Goal: Transaction & Acquisition: Purchase product/service

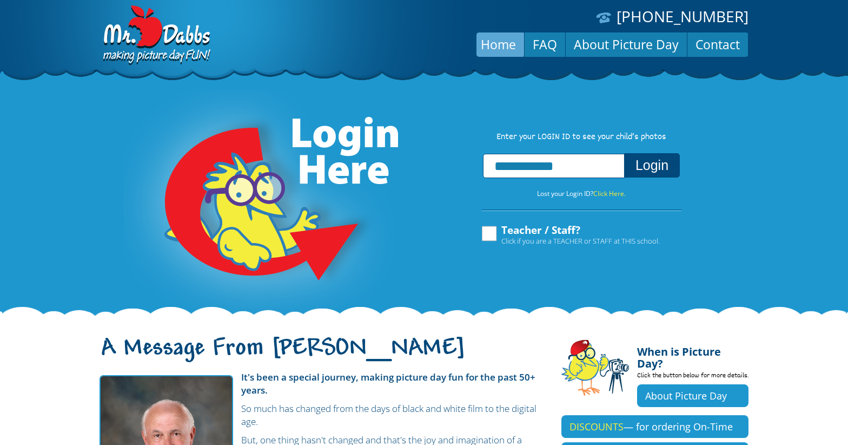
type input "**********"
click at [624, 153] on button "Login" at bounding box center [652, 165] width 56 height 24
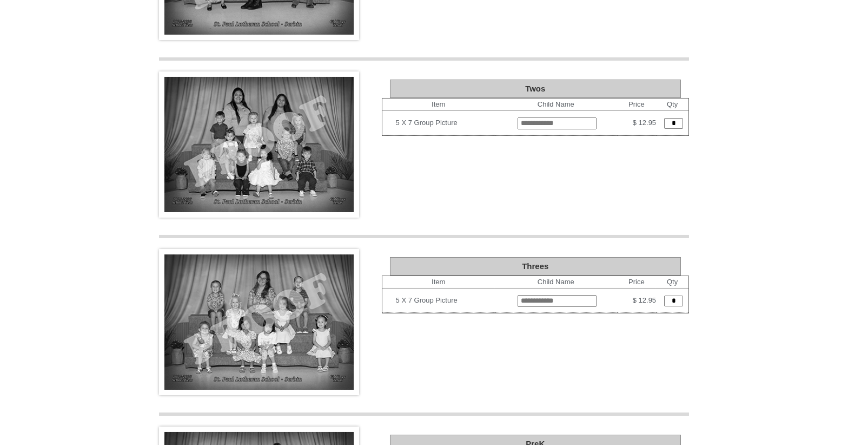
scroll to position [653, 0]
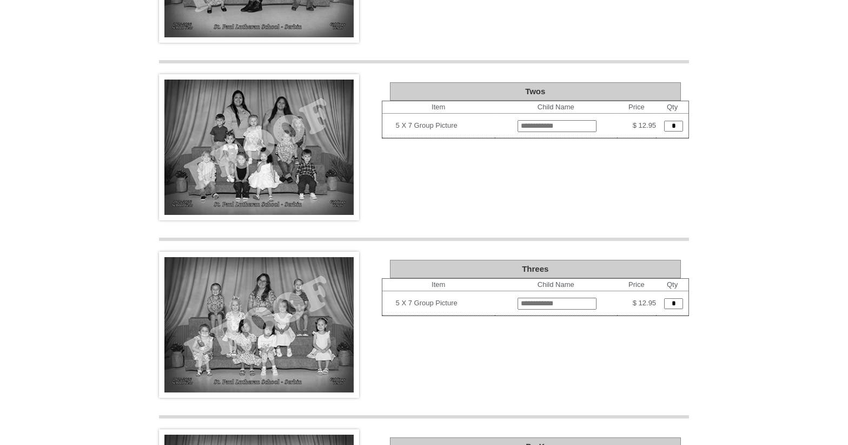
click at [333, 121] on img at bounding box center [259, 147] width 200 height 146
click at [269, 105] on img at bounding box center [259, 147] width 200 height 146
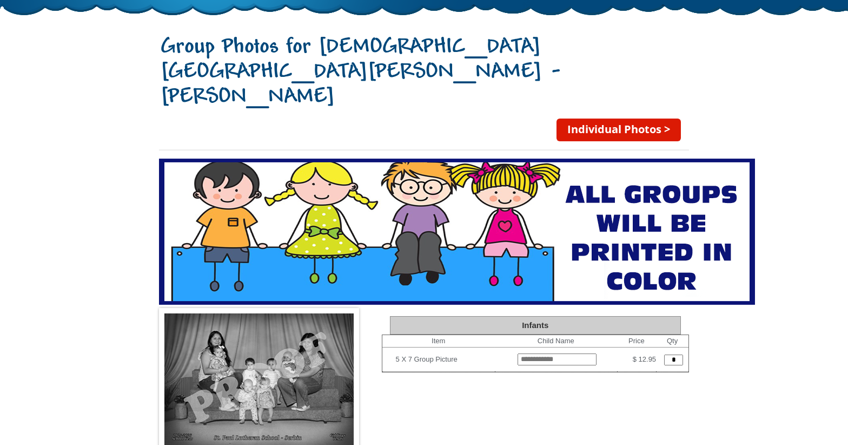
scroll to position [0, 0]
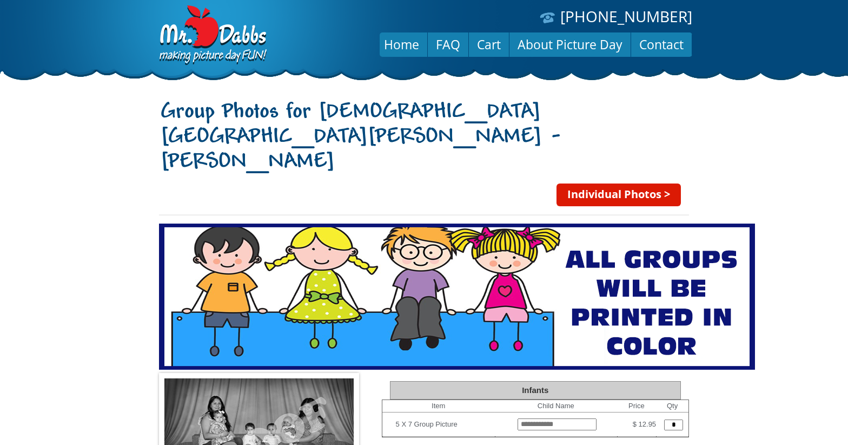
click at [642, 183] on link "Individual Photos >" at bounding box center [619, 194] width 124 height 23
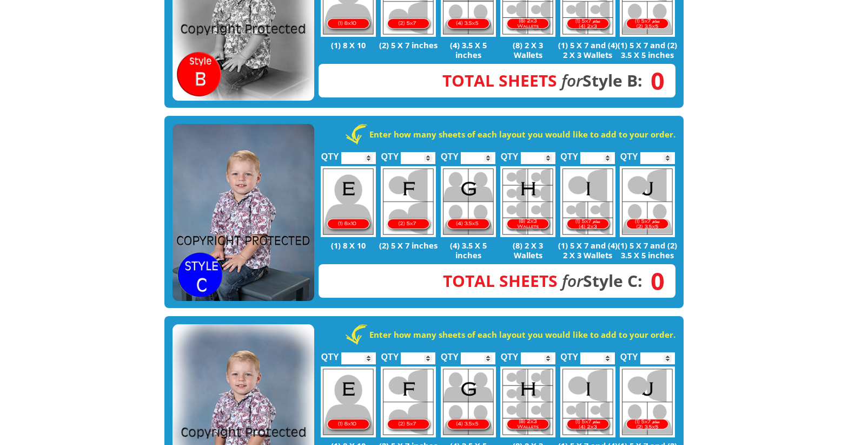
scroll to position [602, 0]
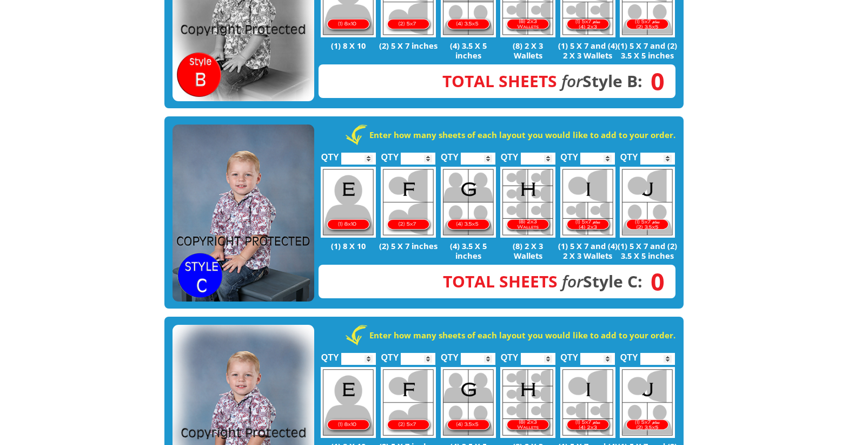
click at [600, 153] on input "*" at bounding box center [598, 159] width 35 height 12
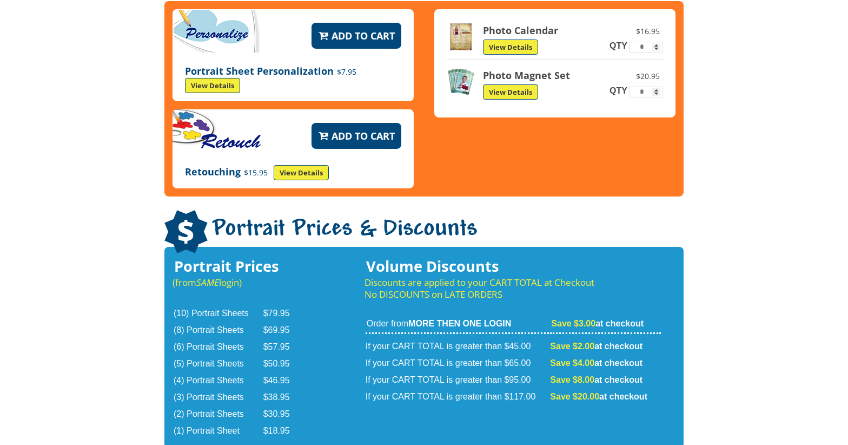
scroll to position [1634, 0]
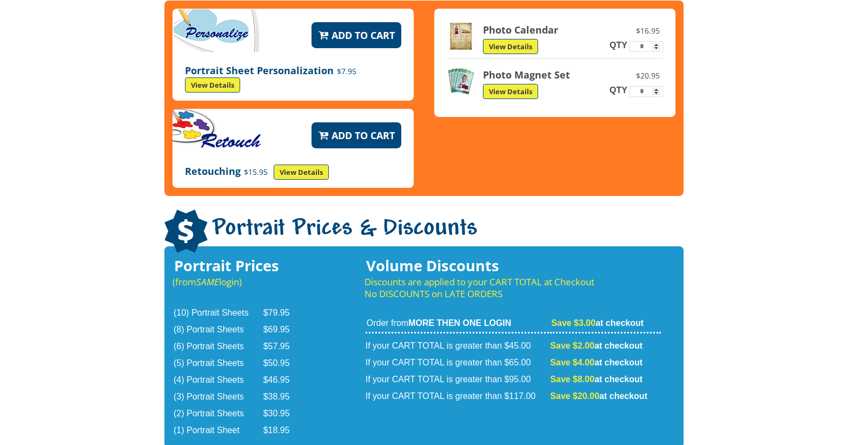
type input "*"
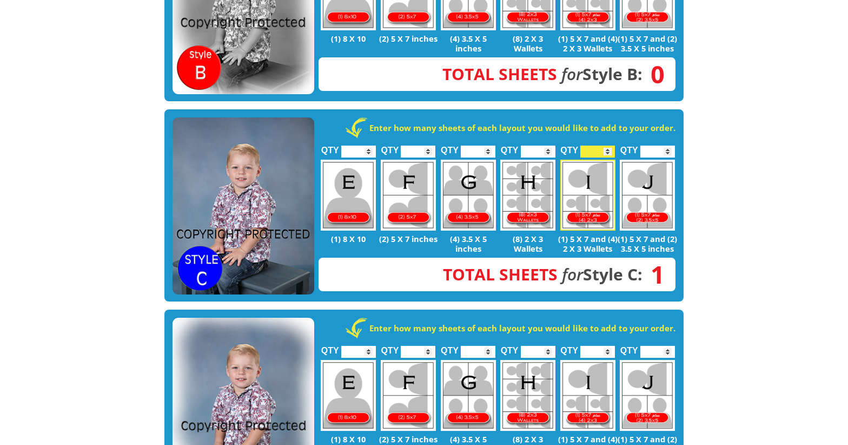
scroll to position [607, 0]
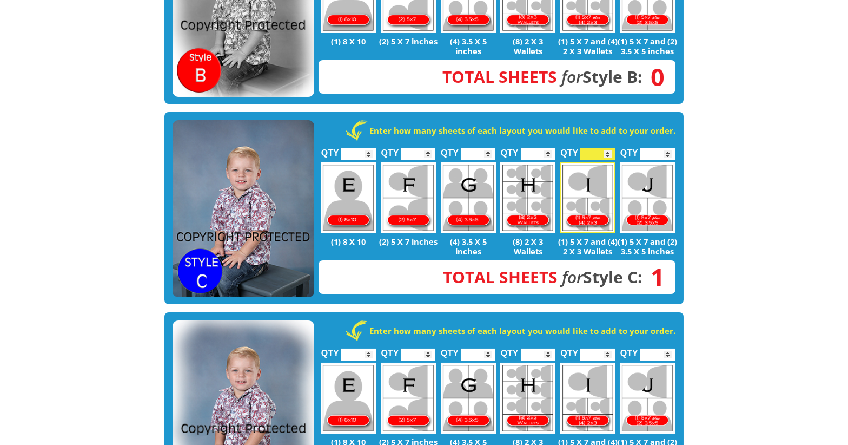
click at [423, 148] on input "*" at bounding box center [418, 154] width 35 height 12
click at [431, 148] on input "*" at bounding box center [418, 154] width 35 height 12
type input "*"
click at [431, 148] on input "*" at bounding box center [418, 154] width 35 height 12
click at [609, 162] on img at bounding box center [588, 197] width 55 height 71
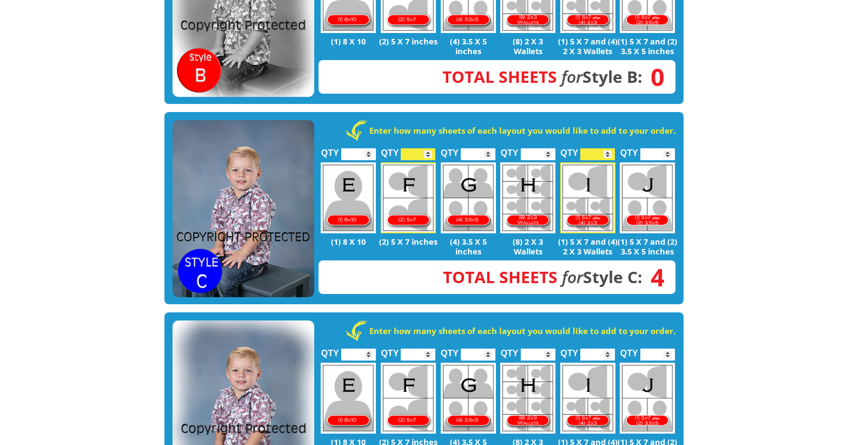
click at [605, 148] on input "*" at bounding box center [598, 154] width 35 height 12
click at [611, 148] on input "*" at bounding box center [598, 154] width 35 height 12
click at [614, 162] on img at bounding box center [588, 197] width 55 height 71
click at [609, 162] on img at bounding box center [588, 197] width 55 height 71
type input "*"
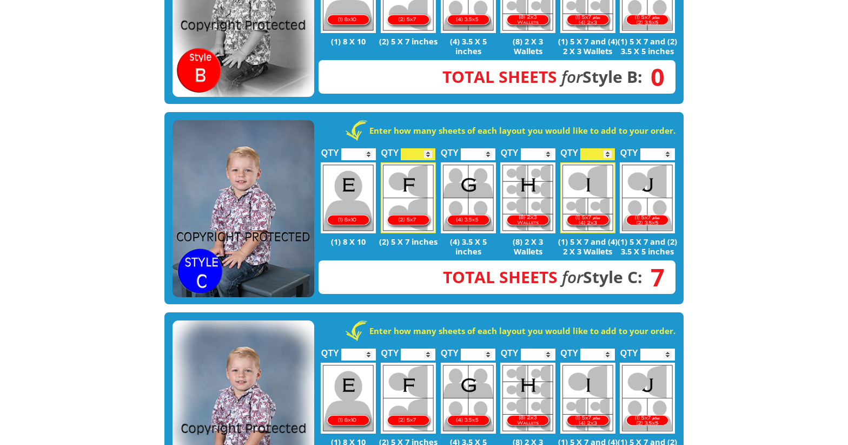
click at [604, 148] on input "*" at bounding box center [598, 154] width 35 height 12
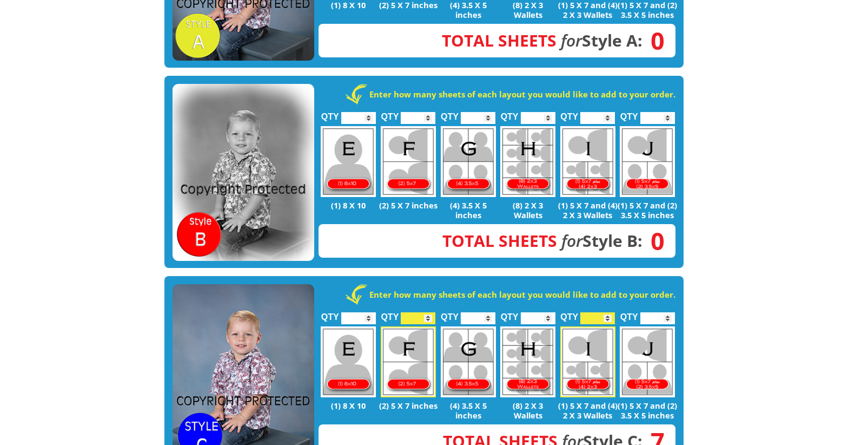
scroll to position [443, 0]
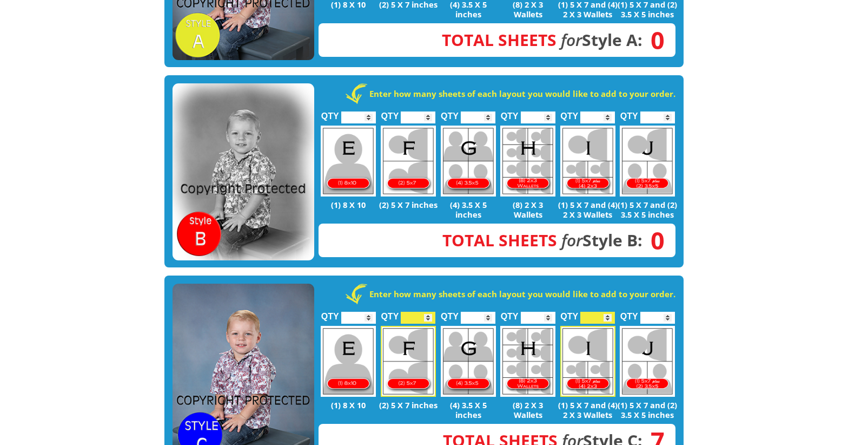
type input "*"
click at [600, 111] on input "*" at bounding box center [598, 117] width 35 height 12
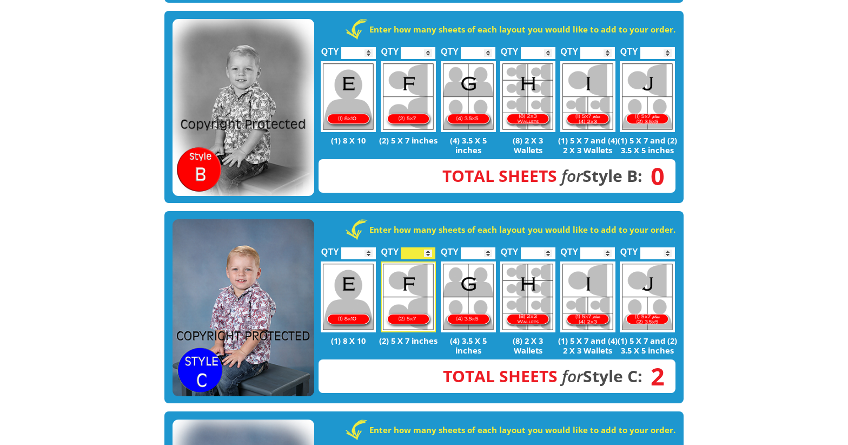
scroll to position [509, 0]
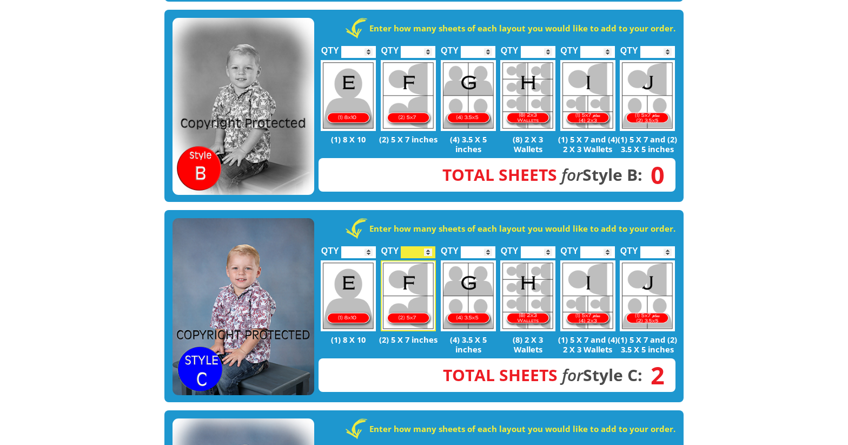
type input "*"
click at [544, 246] on input "*" at bounding box center [538, 252] width 35 height 12
click at [538, 246] on input "*" at bounding box center [538, 252] width 35 height 12
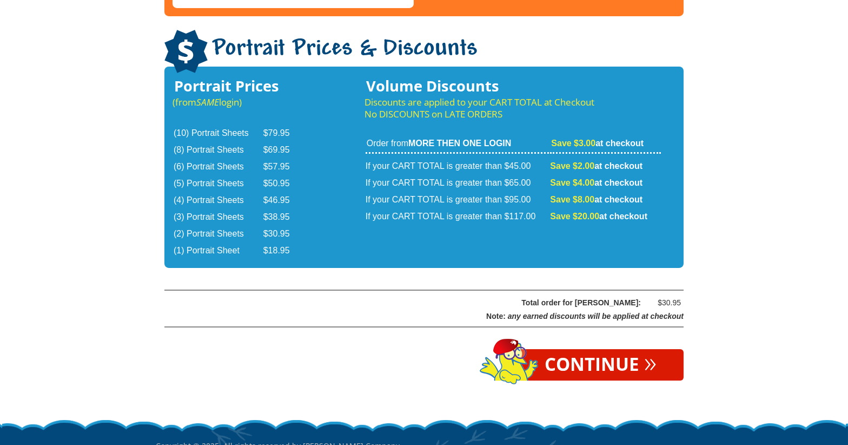
scroll to position [1815, 0]
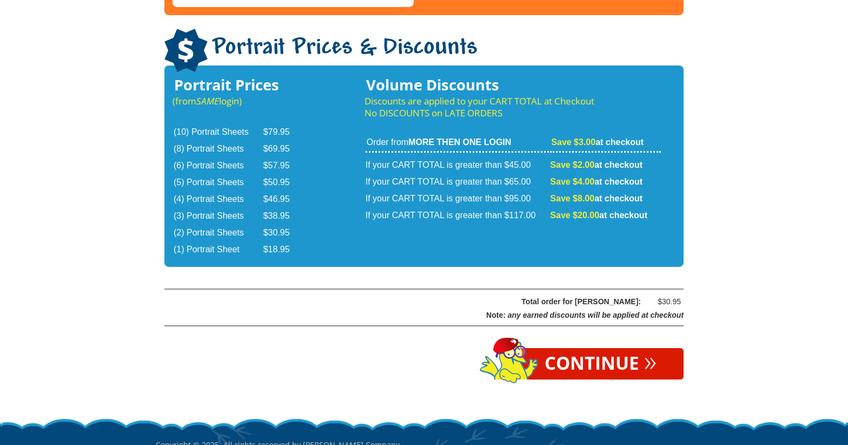
type input "*"
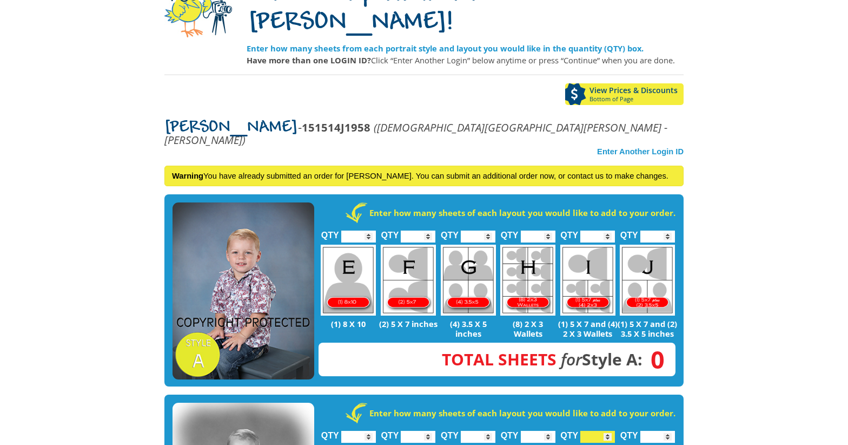
scroll to position [0, 0]
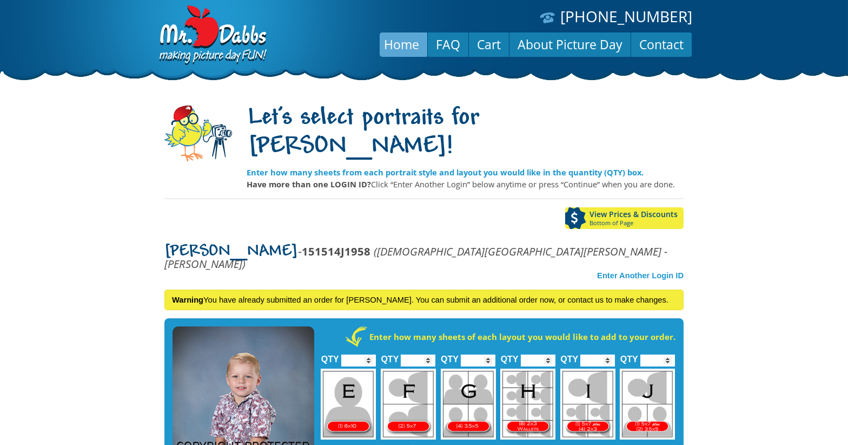
click at [414, 43] on link "Home" at bounding box center [401, 44] width 51 height 26
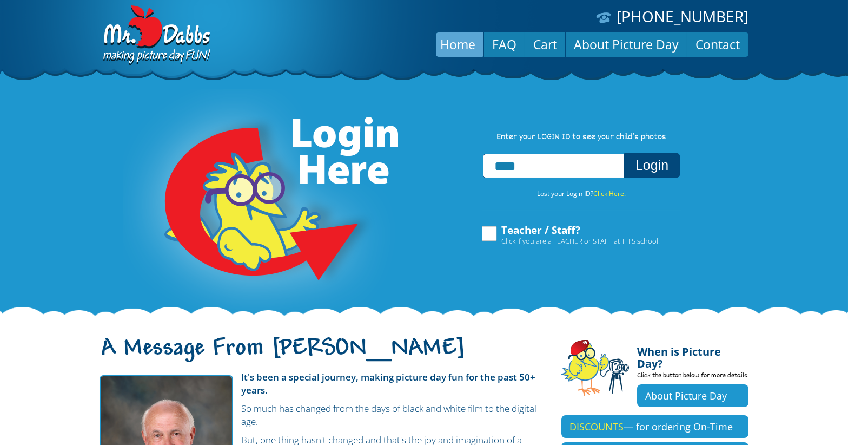
type input "**********"
click at [624, 153] on button "Login" at bounding box center [652, 165] width 56 height 24
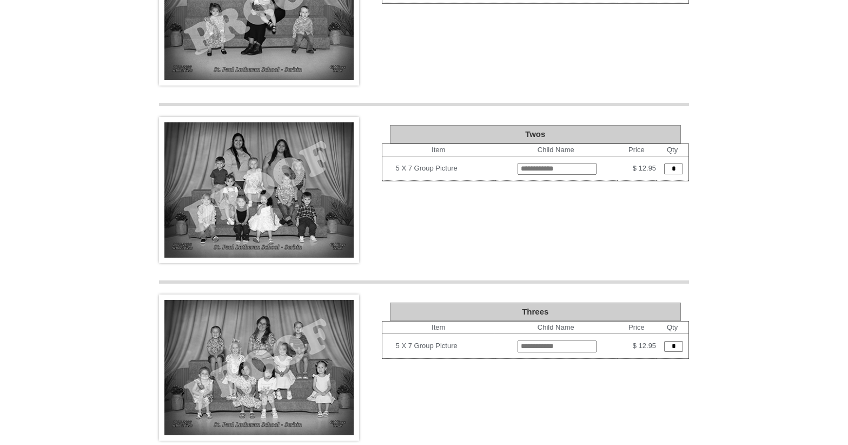
scroll to position [610, 0]
click at [564, 163] on input "text" at bounding box center [557, 169] width 79 height 12
type input "*****"
click at [674, 164] on input "*" at bounding box center [673, 169] width 19 height 11
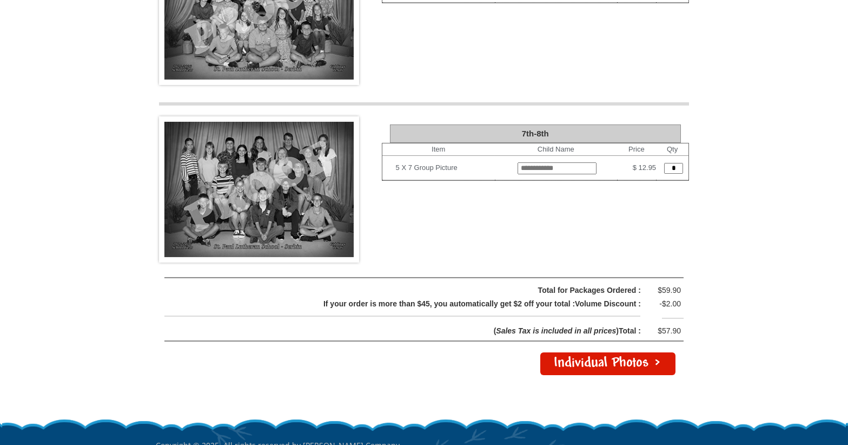
scroll to position [2212, 0]
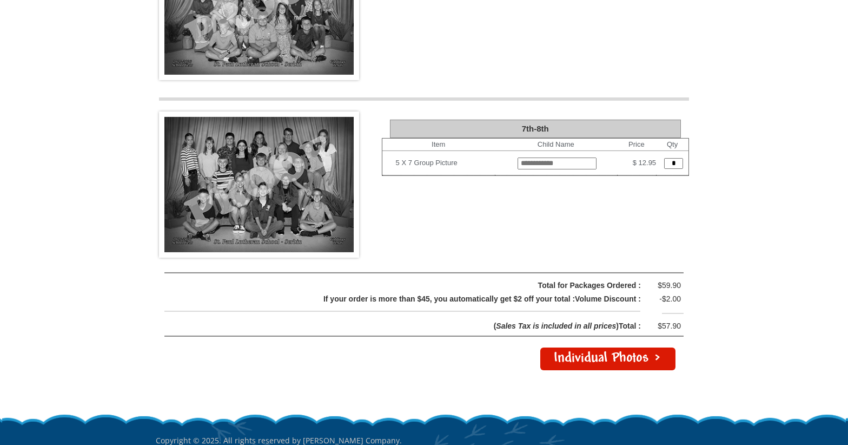
type input "*"
click at [601, 347] on link "Individual Photos >" at bounding box center [608, 358] width 135 height 23
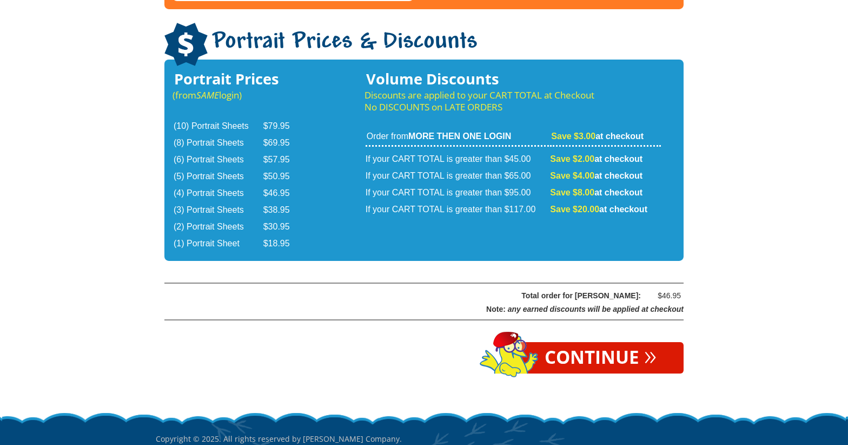
scroll to position [1839, 0]
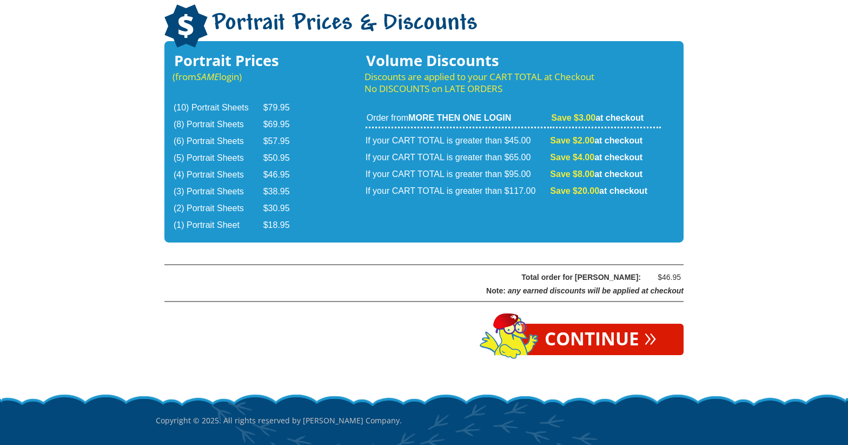
click at [616, 324] on link "Continue »" at bounding box center [601, 339] width 166 height 31
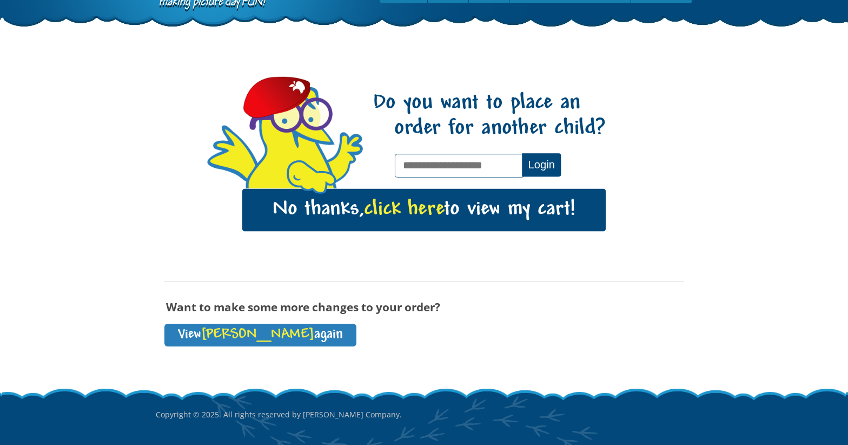
scroll to position [100, 0]
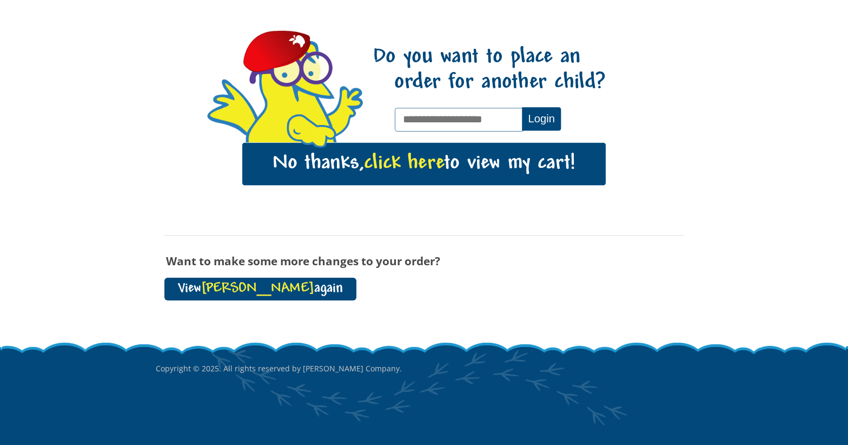
click at [237, 281] on span "Wayne" at bounding box center [257, 288] width 113 height 15
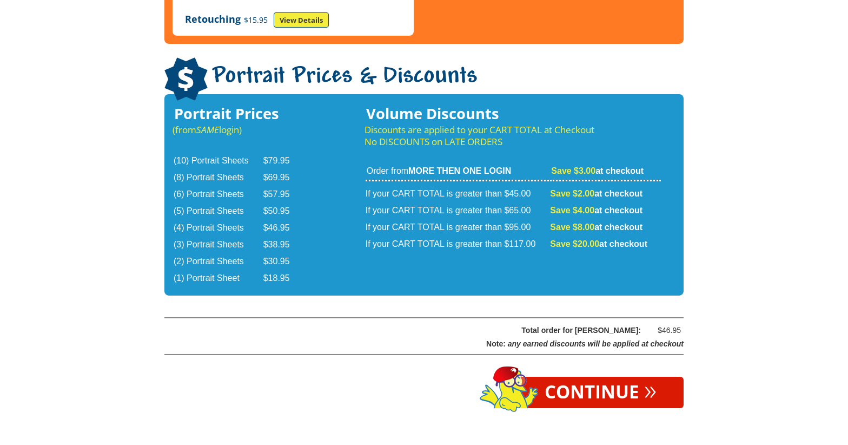
scroll to position [1789, 0]
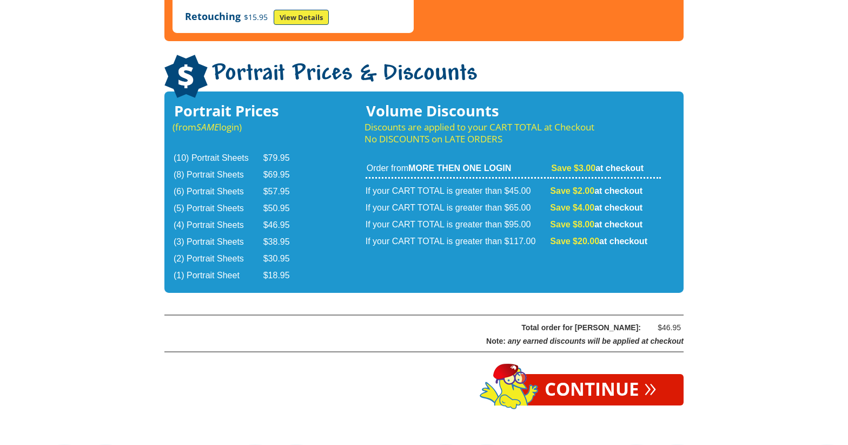
click at [594, 374] on link "Continue »" at bounding box center [601, 389] width 166 height 31
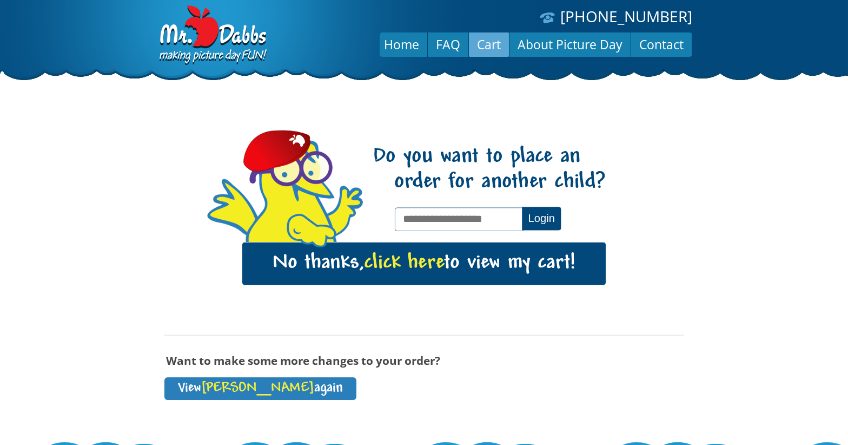
click at [497, 51] on link "Cart" at bounding box center [489, 44] width 40 height 26
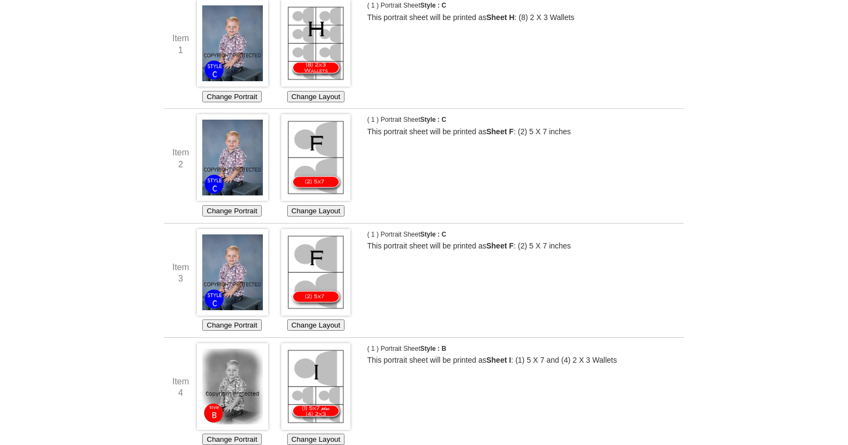
scroll to position [313, 0]
